Goal: Transaction & Acquisition: Subscribe to service/newsletter

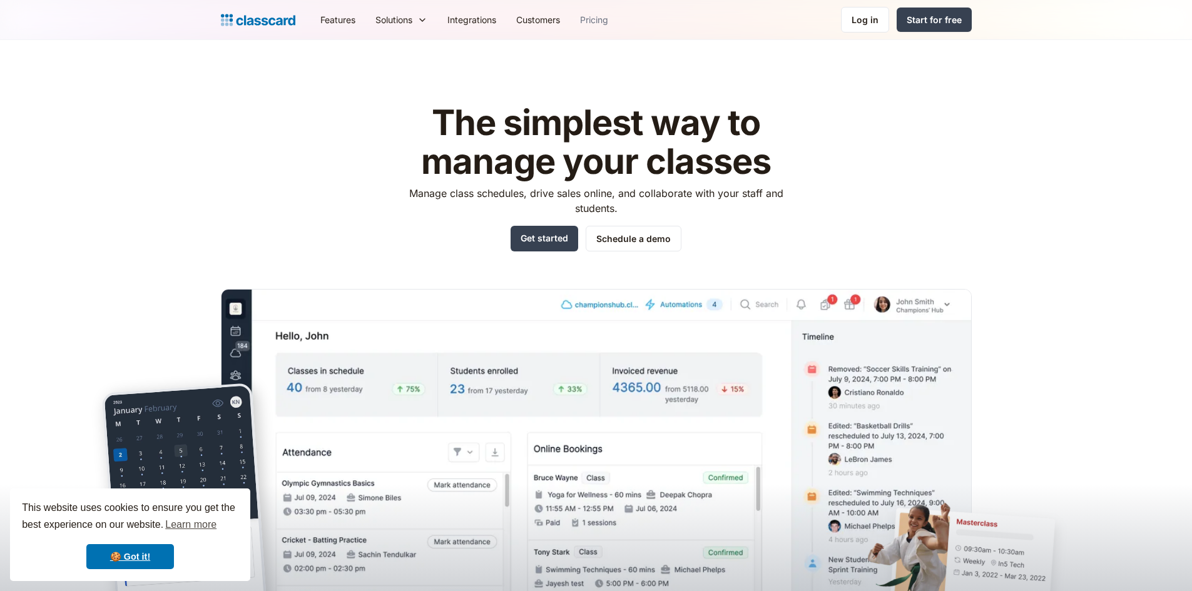
click at [586, 24] on link "Pricing" at bounding box center [594, 20] width 48 height 28
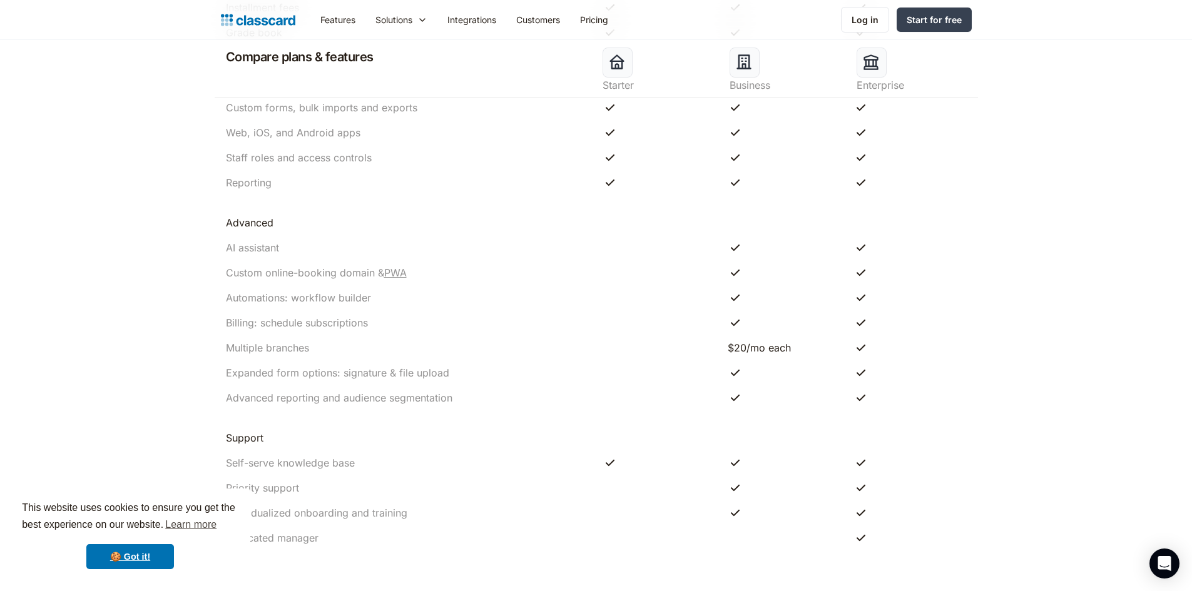
scroll to position [2333, 0]
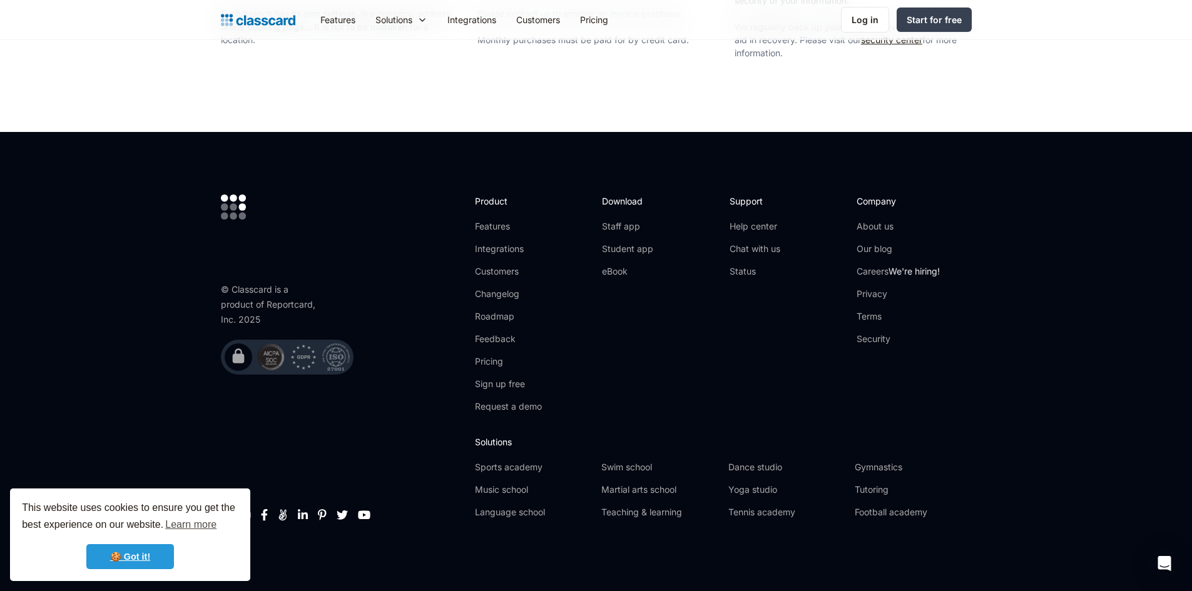
click at [133, 557] on link "🍪 Got it!" at bounding box center [130, 556] width 88 height 25
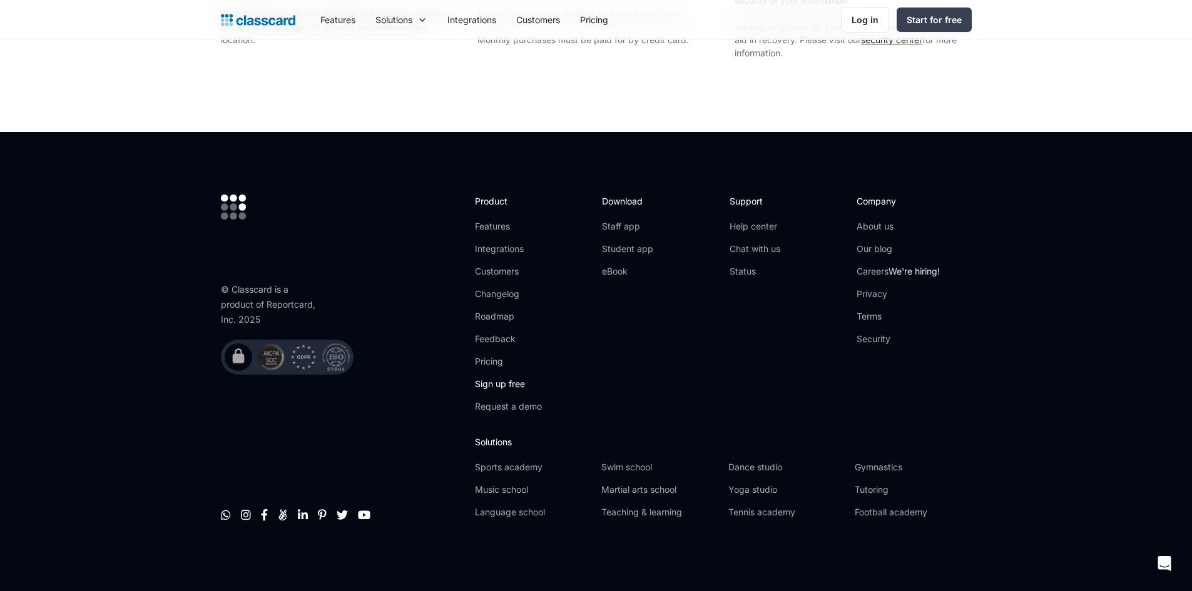
click at [511, 378] on link "Sign up free" at bounding box center [508, 384] width 67 height 13
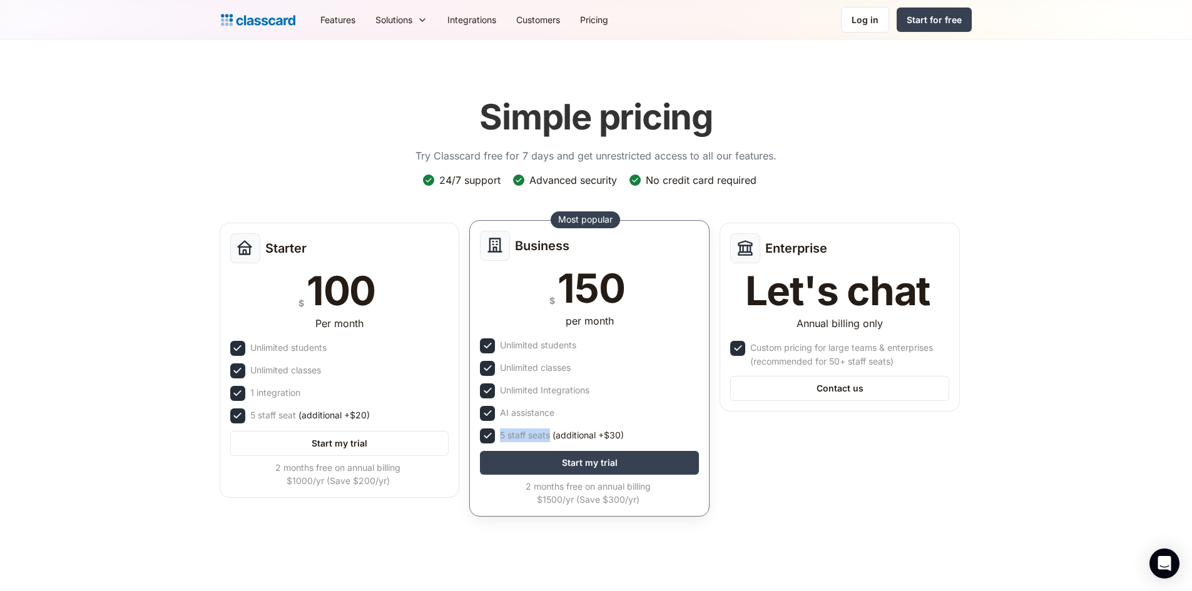
drag, startPoint x: 497, startPoint y: 435, endPoint x: 651, endPoint y: 431, distance: 153.3
click at [651, 431] on div "5 staff seats (additional +$30)" at bounding box center [589, 435] width 219 height 15
click at [611, 392] on div "Unlimited Integrations" at bounding box center [589, 390] width 219 height 15
drag, startPoint x: 585, startPoint y: 372, endPoint x: 496, endPoint y: 371, distance: 88.8
click at [496, 371] on div "Unlimited classes" at bounding box center [589, 368] width 219 height 15
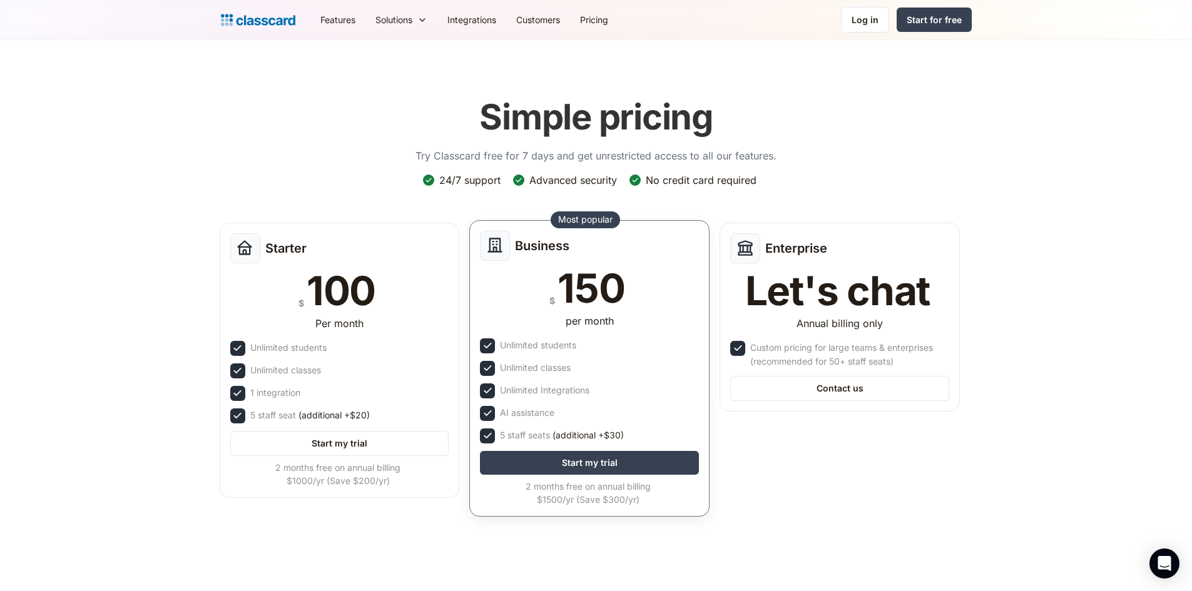
click at [671, 389] on div "Unlimited Integrations" at bounding box center [589, 390] width 219 height 15
